Goal: Transaction & Acquisition: Book appointment/travel/reservation

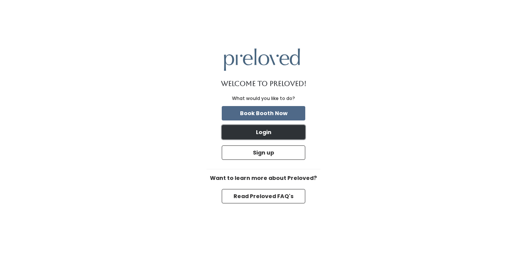
click at [269, 132] on button "Login" at bounding box center [263, 132] width 83 height 14
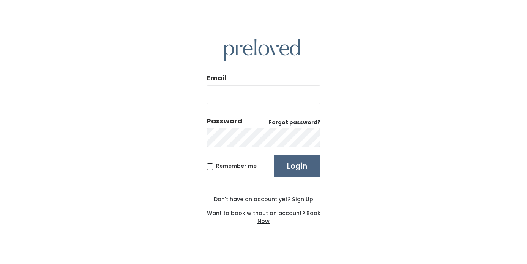
type input "[EMAIL_ADDRESS][DOMAIN_NAME]"
click at [296, 165] on input "Login" at bounding box center [297, 166] width 47 height 23
click at [263, 49] on img at bounding box center [262, 50] width 76 height 22
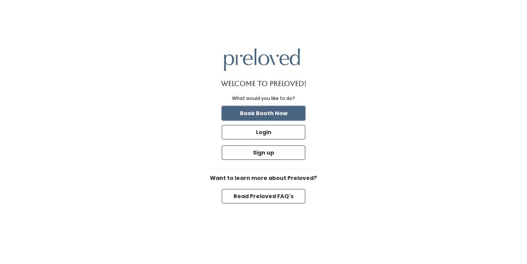
click at [257, 112] on button "Book Booth Now" at bounding box center [263, 113] width 83 height 14
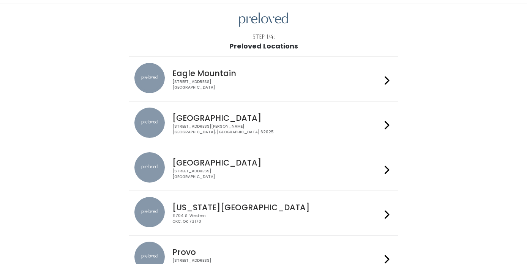
scroll to position [20, 0]
click at [260, 165] on h4 "Houston" at bounding box center [276, 162] width 209 height 9
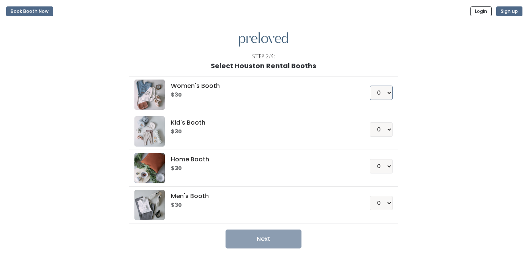
click at [383, 93] on select "0 1 2 3 4" at bounding box center [381, 93] width 23 height 14
select select "1"
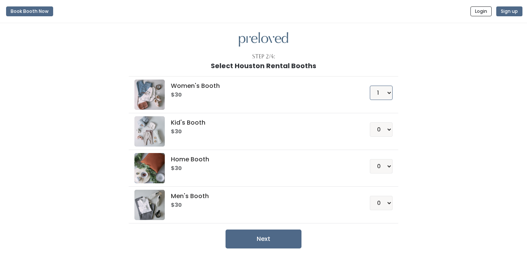
scroll to position [23, 0]
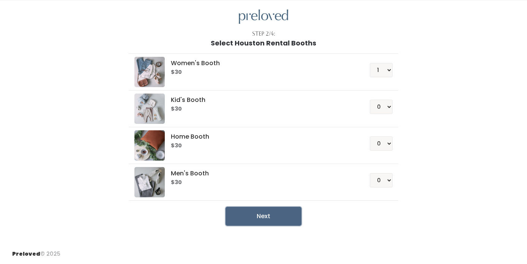
click at [265, 216] on button "Next" at bounding box center [263, 216] width 76 height 19
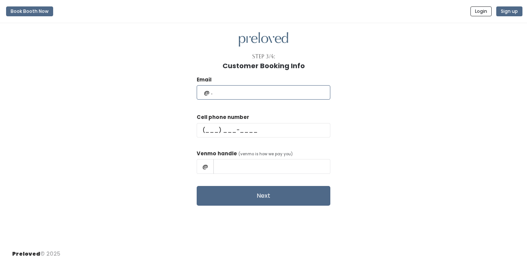
click at [249, 92] on input "text" at bounding box center [264, 92] width 134 height 14
type input "nat.ioanna@gmail.com"
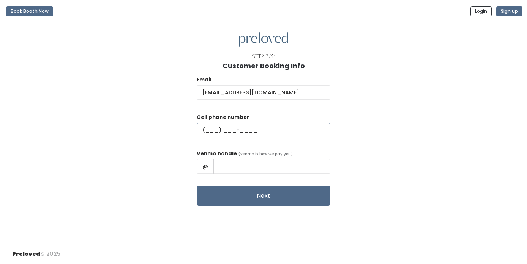
type input "(832) 279-6726"
click at [293, 169] on input "Natalie Johnston" at bounding box center [271, 166] width 117 height 14
type input "N"
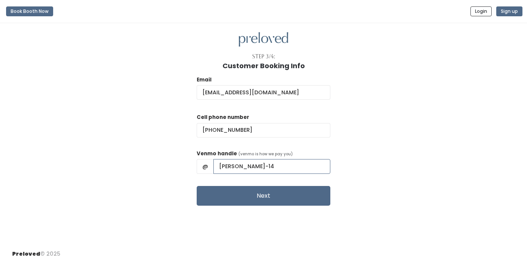
type input "natalie-johnston-14"
click at [352, 176] on div "Email nat.ioanna@gmail.com Cell phone number (832) 279-6726 Venmo handle (venmo…" at bounding box center [263, 138] width 502 height 136
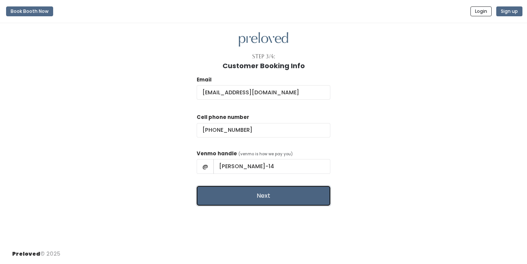
click at [273, 196] on button "Next" at bounding box center [264, 196] width 134 height 20
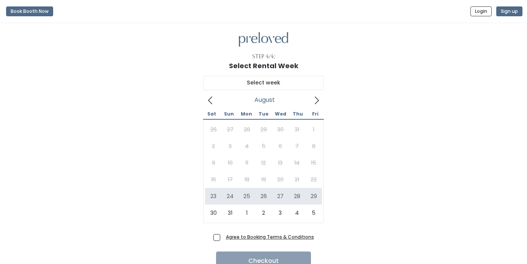
scroll to position [36, 0]
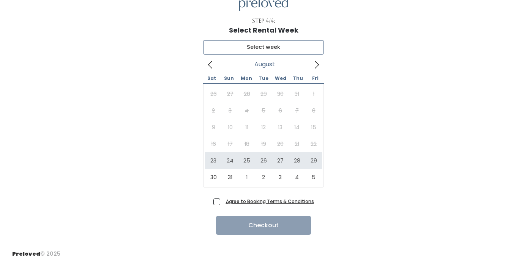
type input "[DATE] to [DATE]"
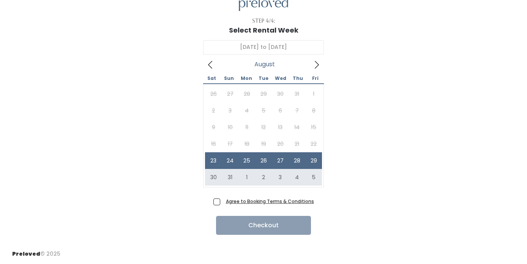
click at [223, 200] on span "Agree to Booking Terms & Conditions" at bounding box center [268, 202] width 91 height 8
click at [223, 200] on input "Agree to Booking Terms & Conditions" at bounding box center [225, 200] width 5 height 5
checkbox input "true"
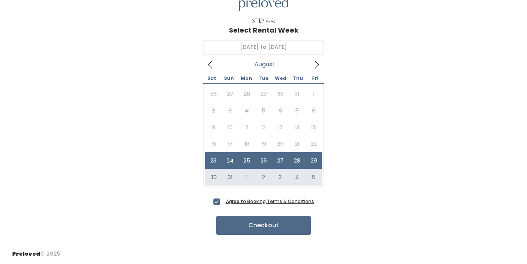
click at [261, 201] on u "Agree to Booking Terms & Conditions" at bounding box center [270, 201] width 88 height 6
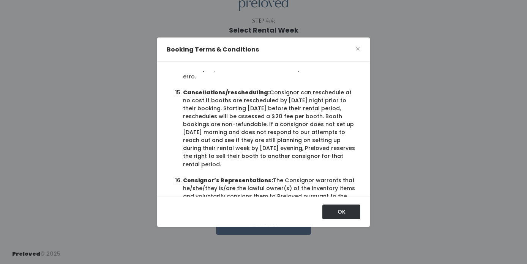
scroll to position [1352, 0]
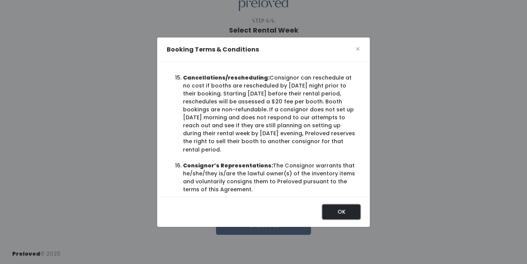
click at [348, 211] on button "OK" at bounding box center [341, 212] width 38 height 14
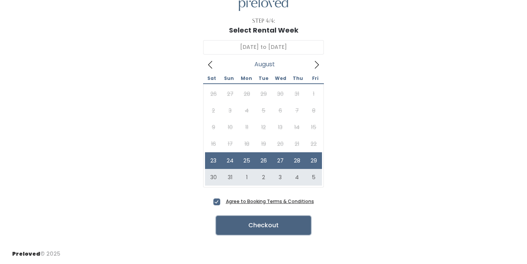
click at [267, 227] on button "Checkout" at bounding box center [263, 225] width 95 height 19
